Goal: Task Accomplishment & Management: Use online tool/utility

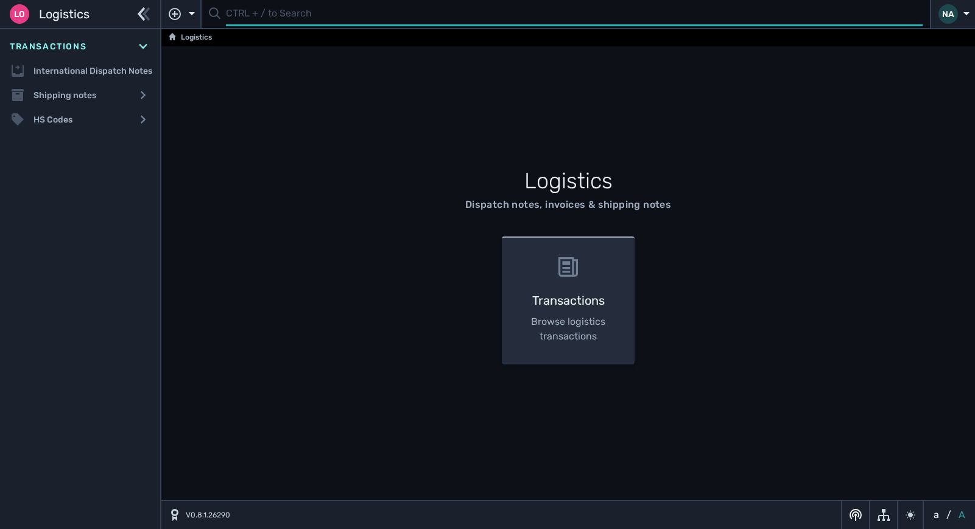
click at [229, 16] on input "text" at bounding box center [574, 14] width 697 height 24
type input "1107234"
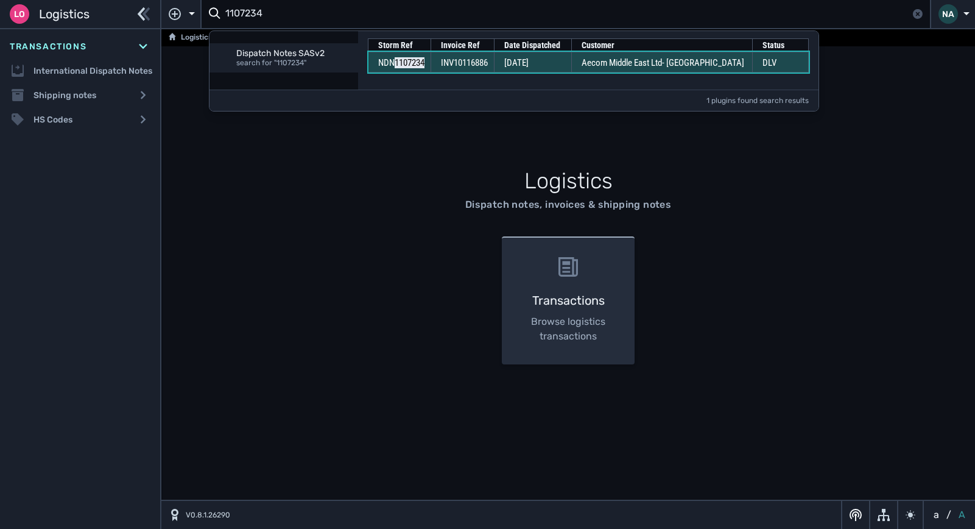
click at [480, 69] on td "INV10116886" at bounding box center [462, 62] width 63 height 21
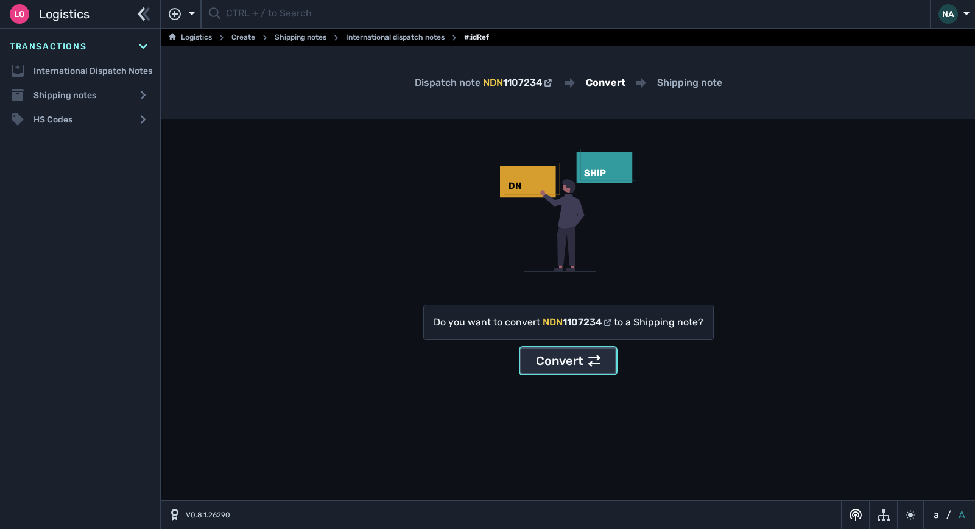
click at [583, 354] on div "Convert" at bounding box center [568, 360] width 65 height 18
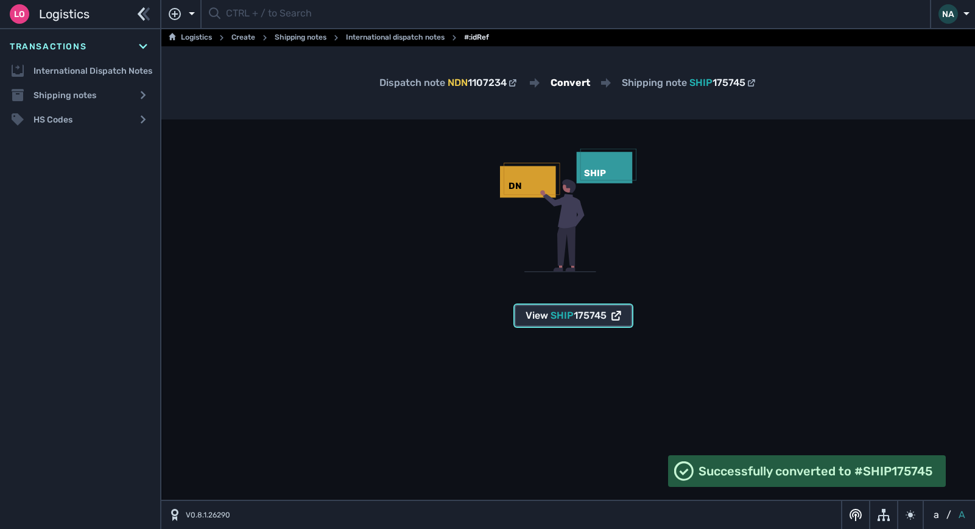
click at [585, 315] on span "175745" at bounding box center [590, 315] width 33 height 12
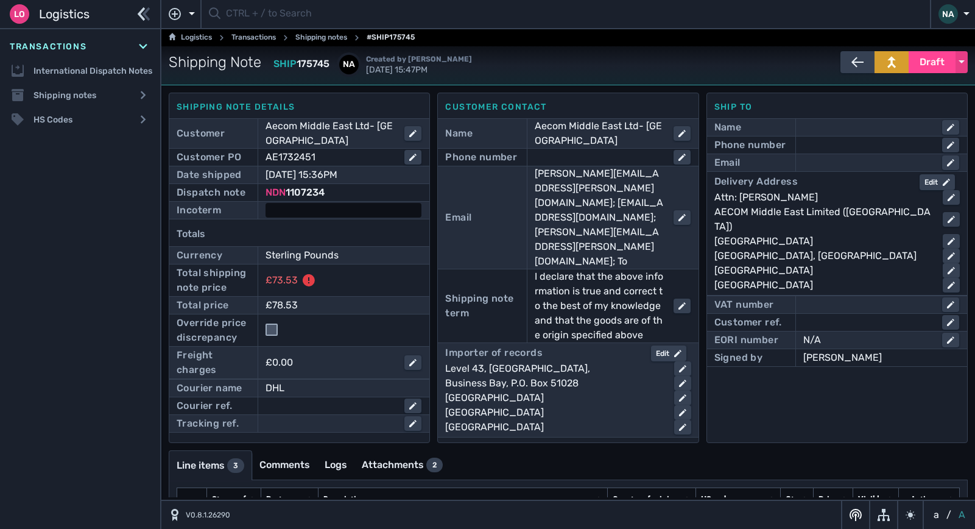
click at [326, 211] on div at bounding box center [343, 210] width 156 height 15
click at [326, 211] on select "- Ex Works - EXW Free Carrier - FCA Carriage Paid To - CPT Carriage Insurance P…" at bounding box center [355, 211] width 176 height 16
click at [343, 212] on select "- Ex Works - EXW Free Carrier - FCA Carriage Paid To - CPT Carriage Insurance P…" at bounding box center [355, 211] width 176 height 16
select select "[object Object]"
click at [267, 203] on select "- Ex Works - EXW Free Carrier - FCA Carriage Paid To - CPT Carriage Insurance P…" at bounding box center [355, 211] width 176 height 16
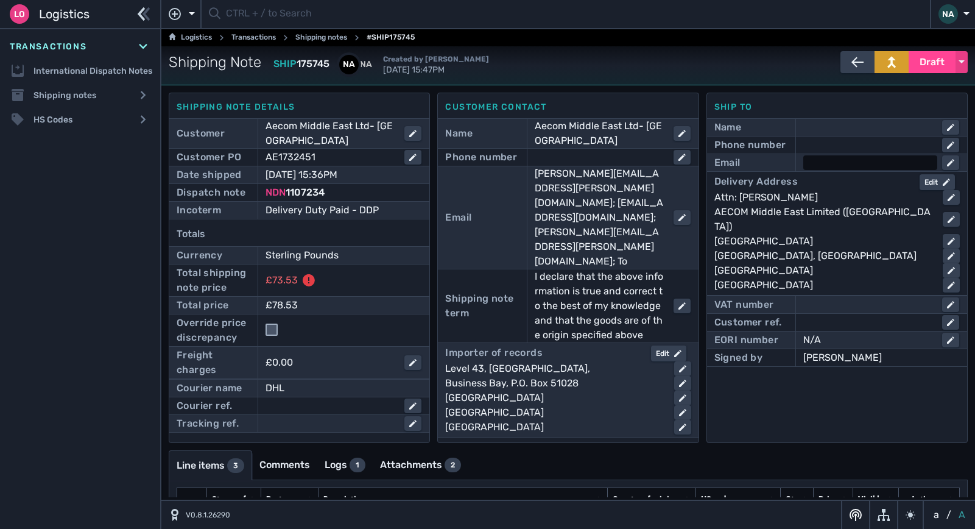
click at [838, 163] on div at bounding box center [870, 162] width 134 height 15
type input "[EMAIL_ADDRESS][DOMAIN_NAME]"
click at [827, 144] on div at bounding box center [870, 145] width 134 height 15
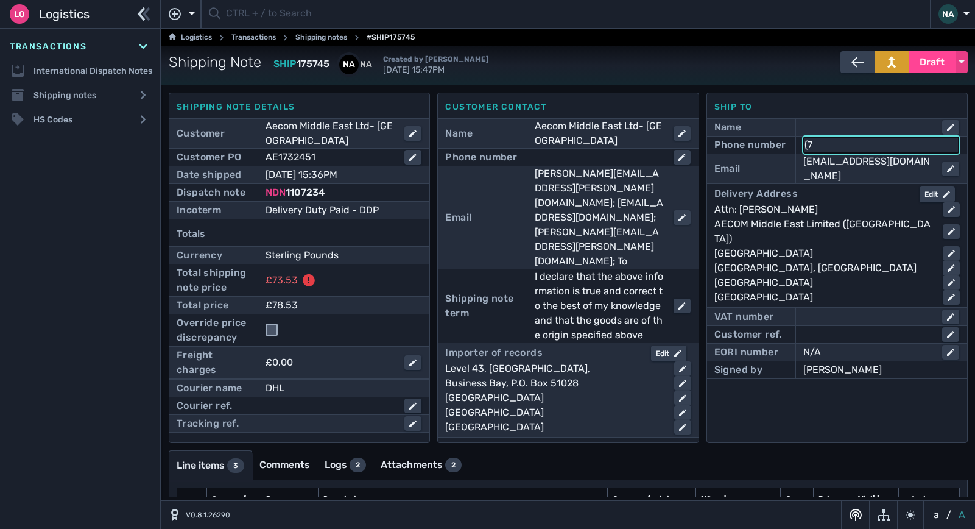
type input "("
type input "[PHONE_NUMBER]"
click at [797, 390] on div "Ship to Name Phone number [PHONE_NUMBER] Email [EMAIL_ADDRESS][DOMAIN_NAME] Del…" at bounding box center [836, 268] width 261 height 350
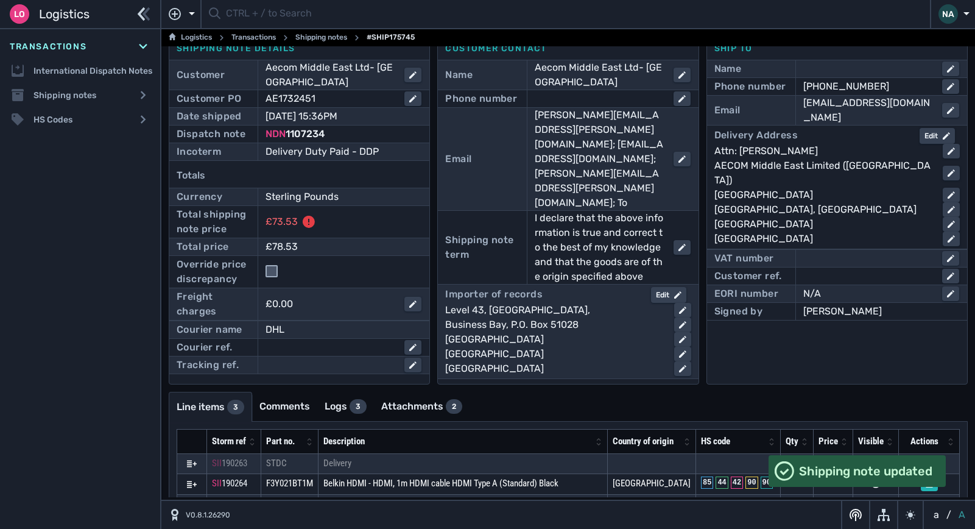
scroll to position [113, 0]
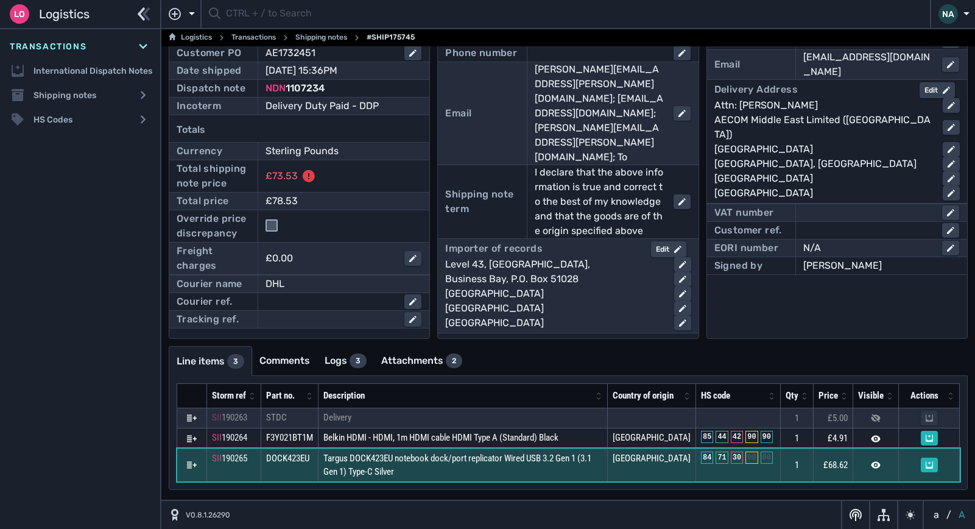
click at [536, 471] on td "Targus DOCK423EU notebook dock/port replicator Wired USB 3.2 Gen 1 (3.1 Gen 1) …" at bounding box center [462, 464] width 289 height 33
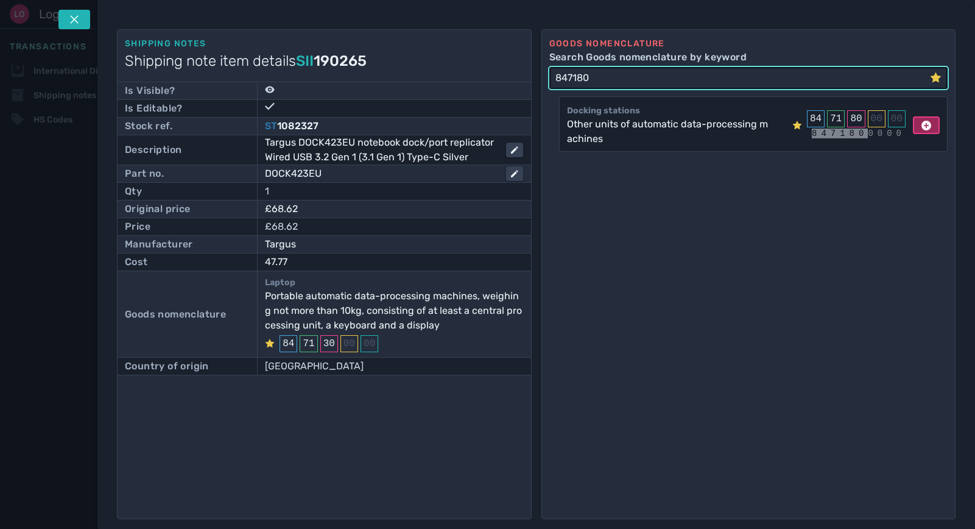
type input "847180"
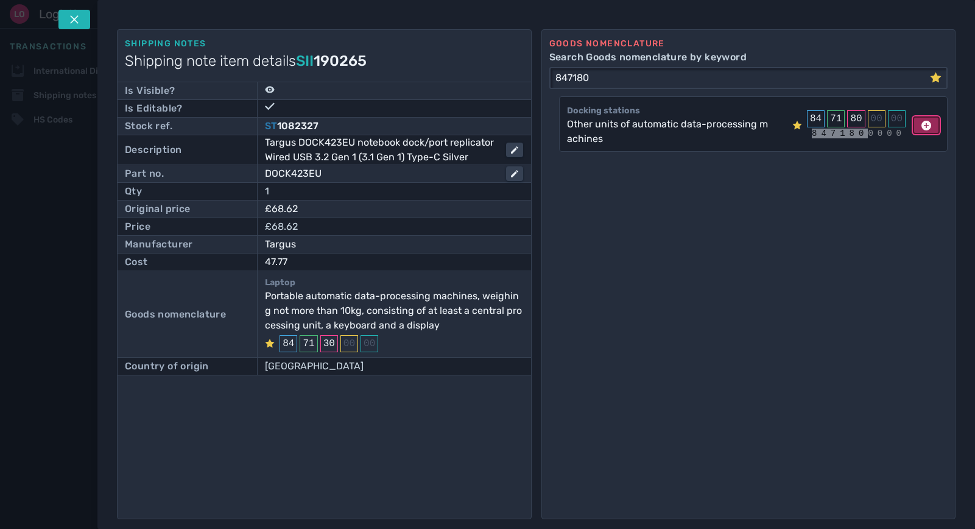
click at [921, 124] on icon at bounding box center [926, 126] width 10 height 10
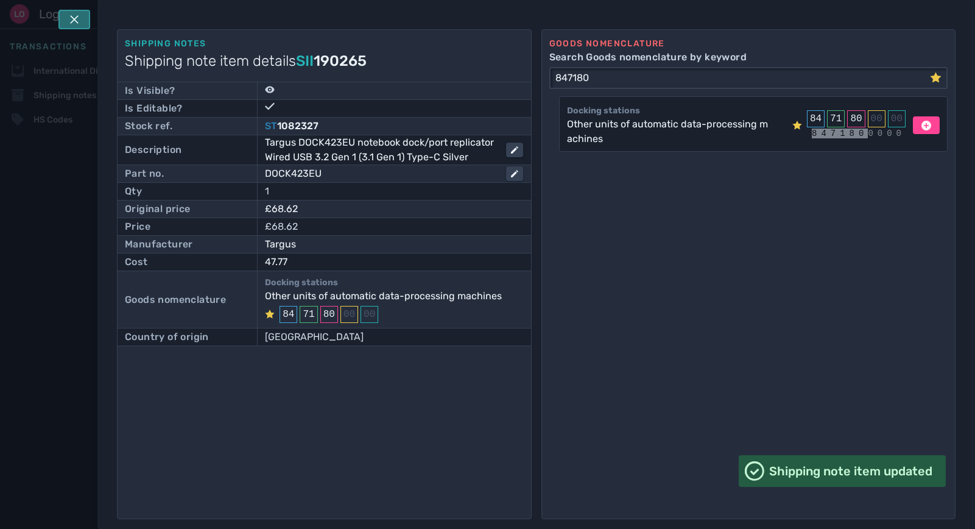
click at [71, 18] on icon at bounding box center [74, 20] width 10 height 10
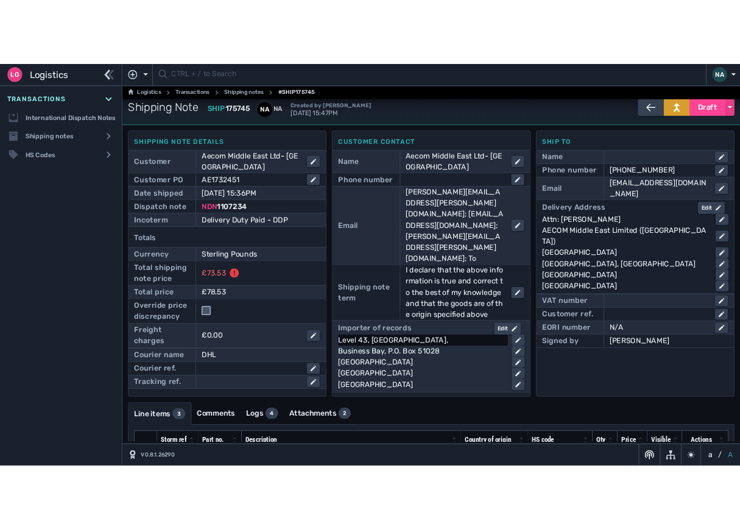
scroll to position [0, 0]
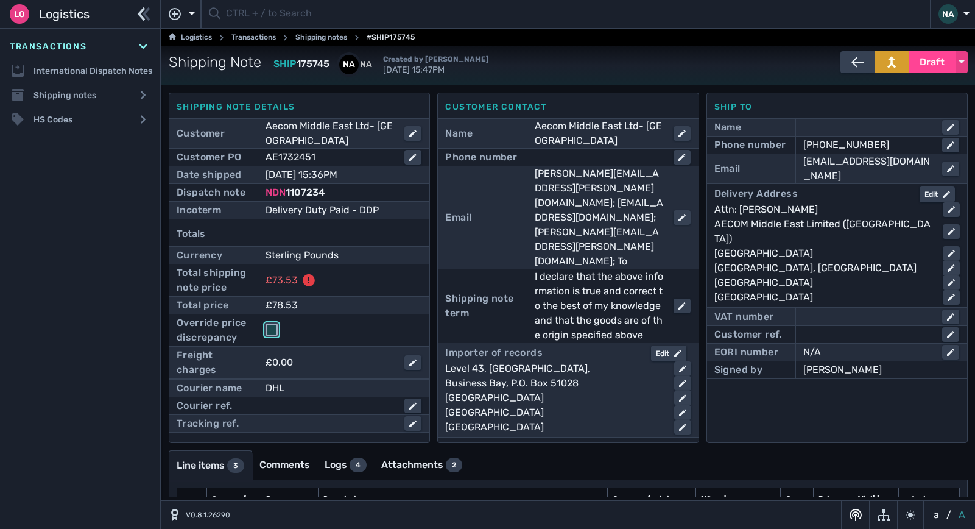
click at [270, 333] on input "checkbox" at bounding box center [271, 329] width 12 height 12
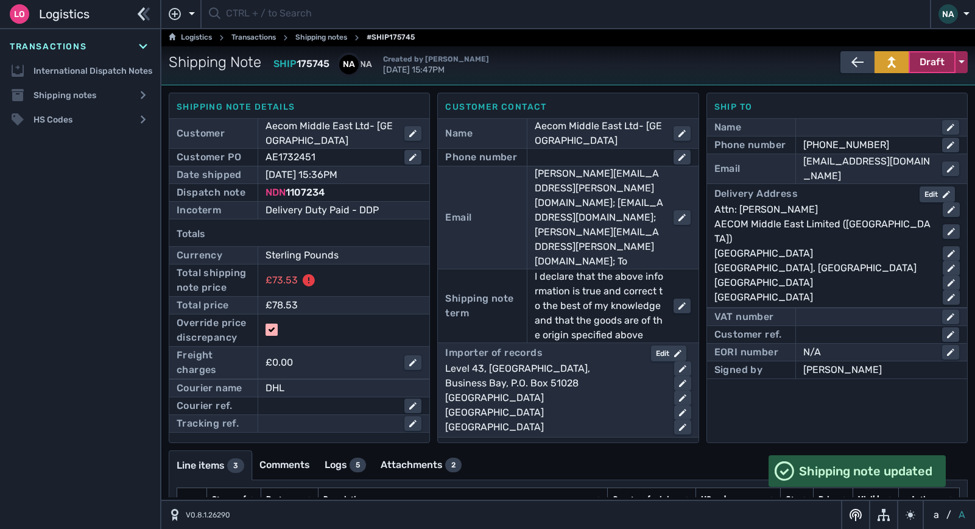
click at [937, 60] on span "Draft" at bounding box center [931, 62] width 25 height 15
click at [884, 90] on div "Dispatched" at bounding box center [909, 88] width 116 height 24
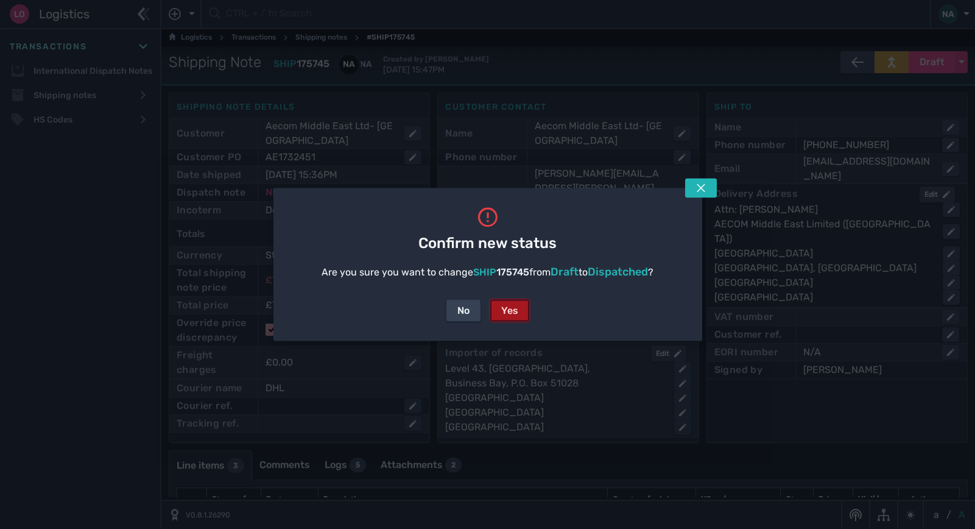
click at [517, 312] on div "Yes" at bounding box center [509, 310] width 17 height 15
checkbox input "false"
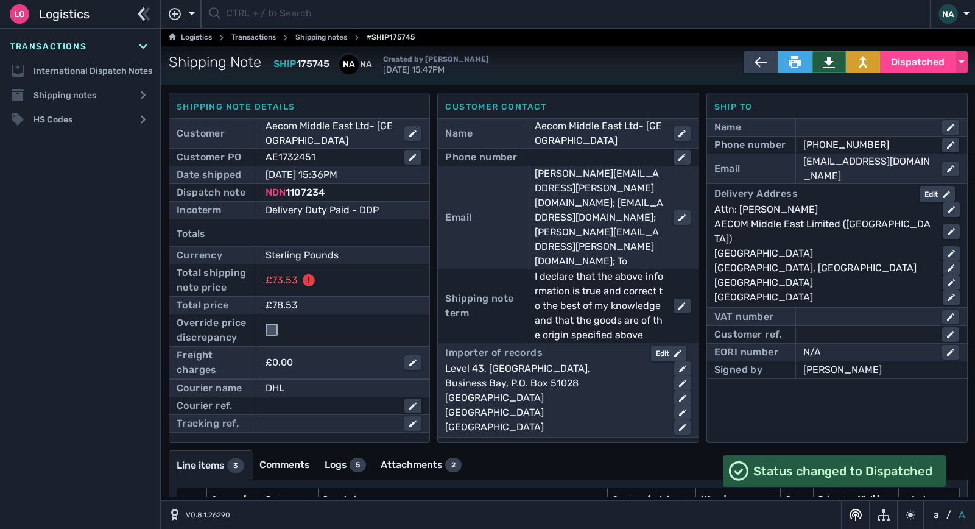
click at [824, 63] on icon at bounding box center [829, 62] width 12 height 11
